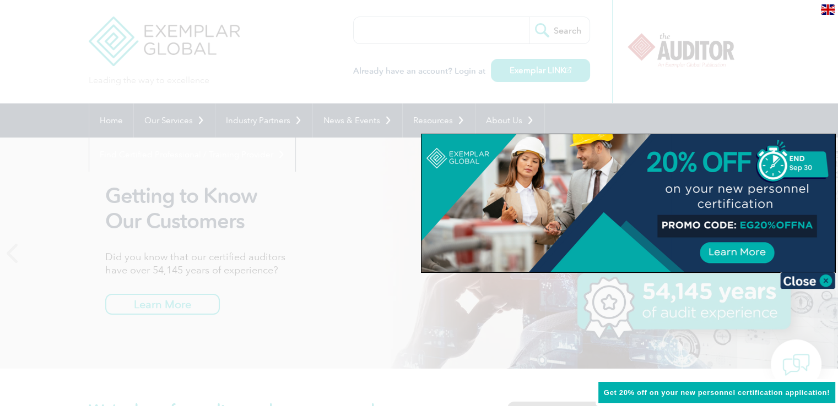
click at [664, 63] on div at bounding box center [419, 203] width 838 height 406
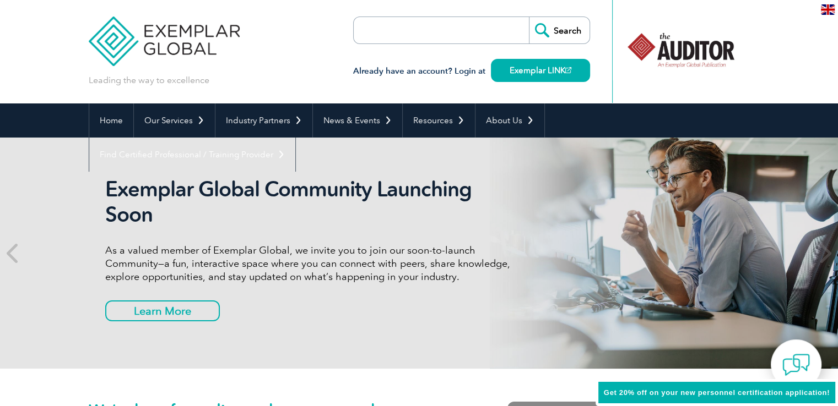
click at [413, 25] on input "search" at bounding box center [417, 30] width 116 height 26
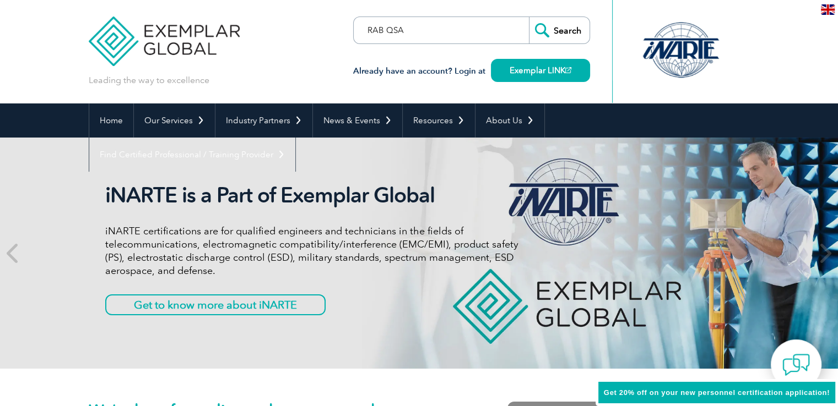
type input "RAB QSA"
click at [529, 17] on input "Search" at bounding box center [559, 30] width 61 height 26
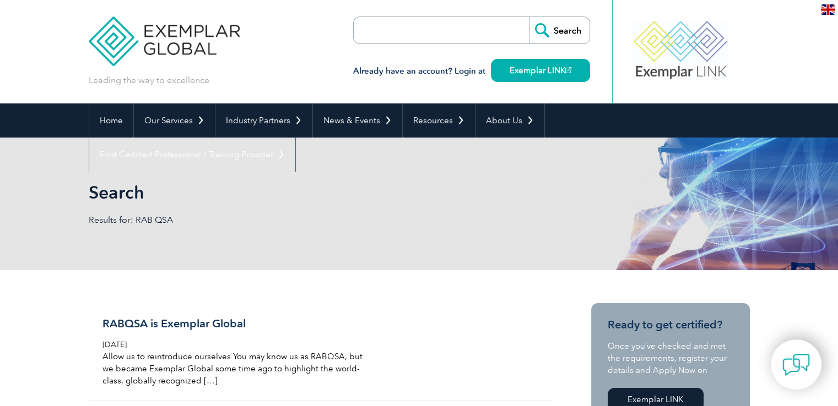
click at [826, 11] on img at bounding box center [828, 9] width 14 height 10
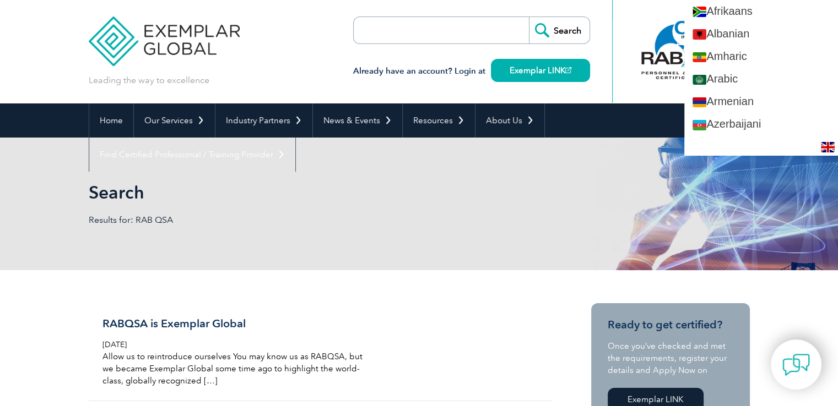
click at [538, 191] on div "Search Results for: RAB QSA" at bounding box center [419, 204] width 661 height 133
